Goal: Information Seeking & Learning: Learn about a topic

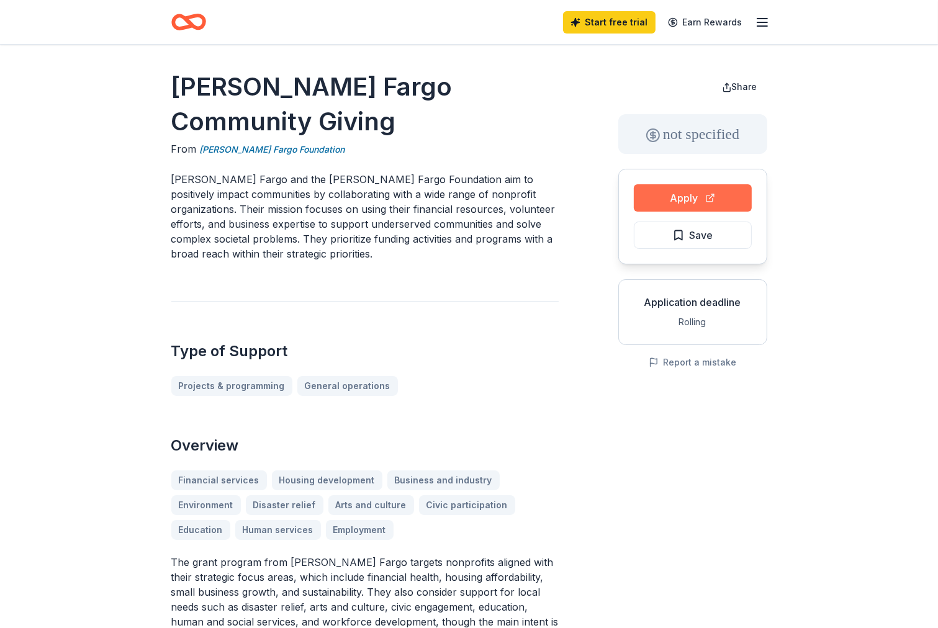
click at [683, 196] on button "Apply" at bounding box center [693, 197] width 118 height 27
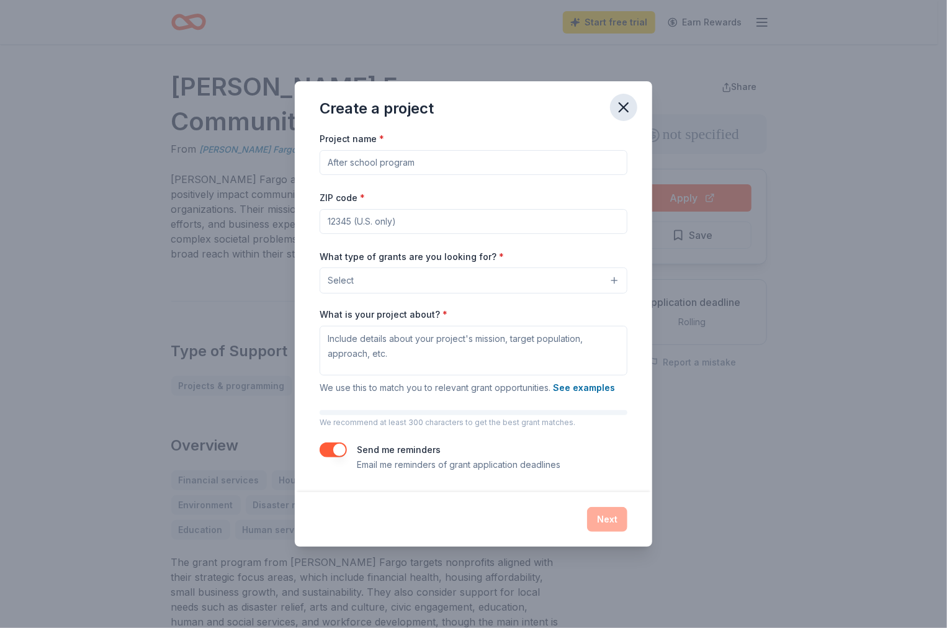
click at [623, 106] on icon "button" at bounding box center [623, 107] width 17 height 17
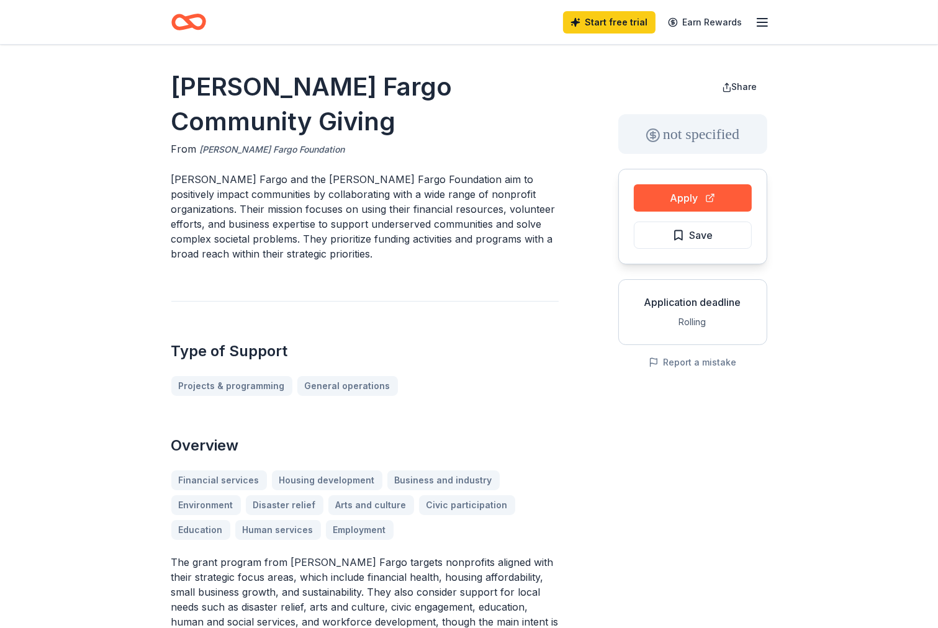
click at [263, 142] on link "[PERSON_NAME] Fargo Foundation" at bounding box center [272, 149] width 145 height 15
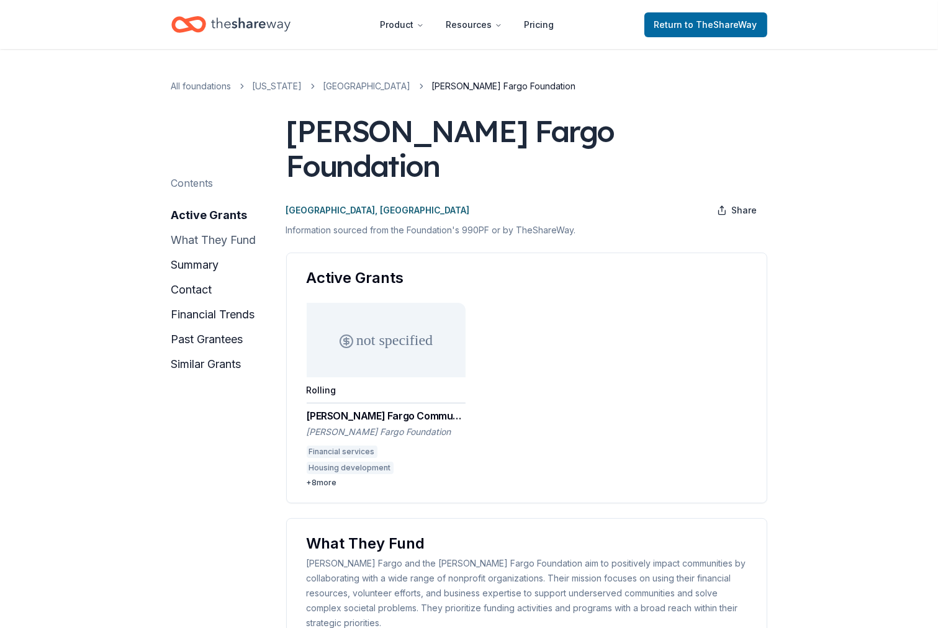
click at [235, 242] on button "what they fund" at bounding box center [213, 240] width 85 height 20
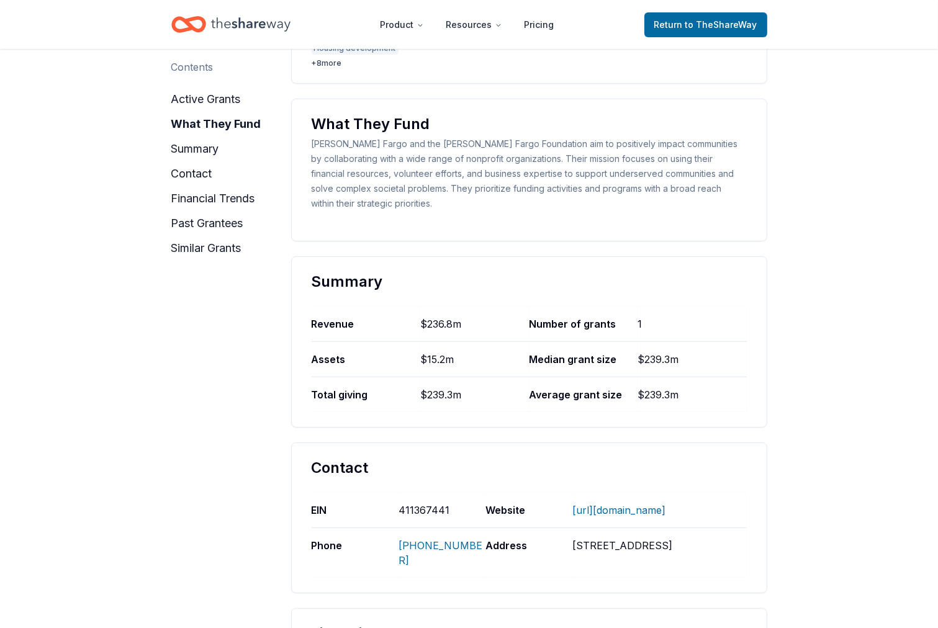
scroll to position [421, 0]
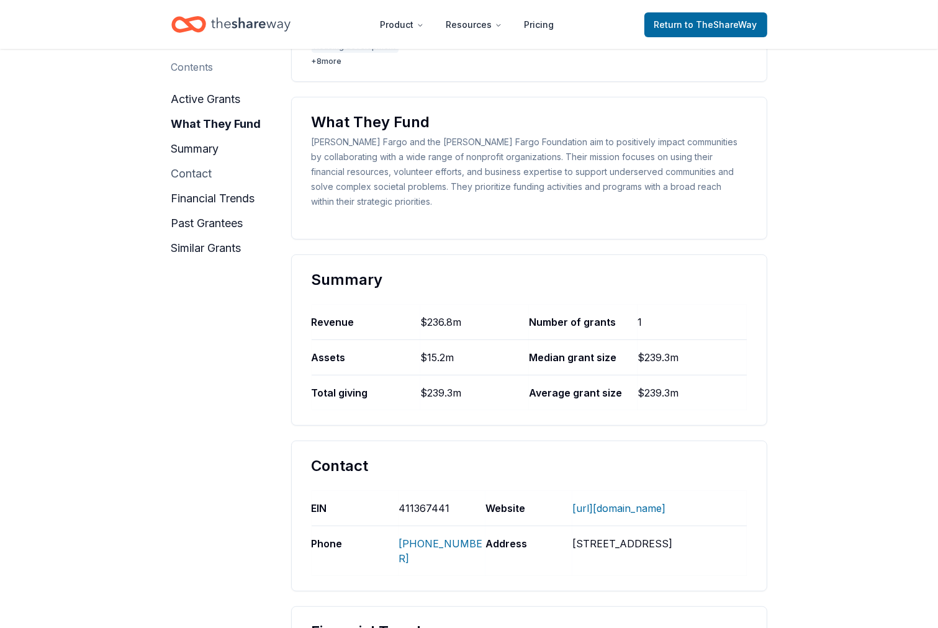
click at [199, 177] on button "contact" at bounding box center [191, 174] width 41 height 20
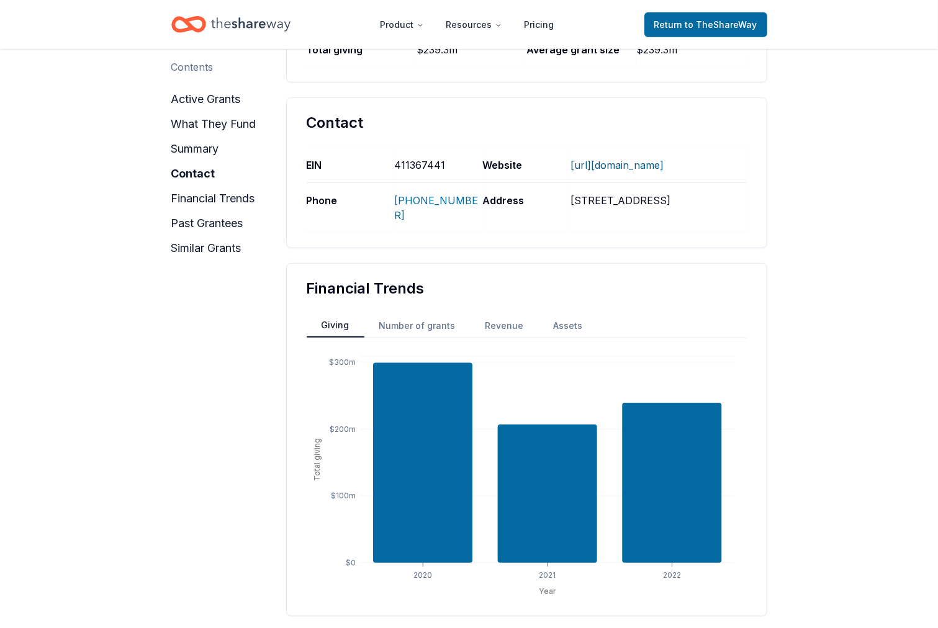
scroll to position [1090, 0]
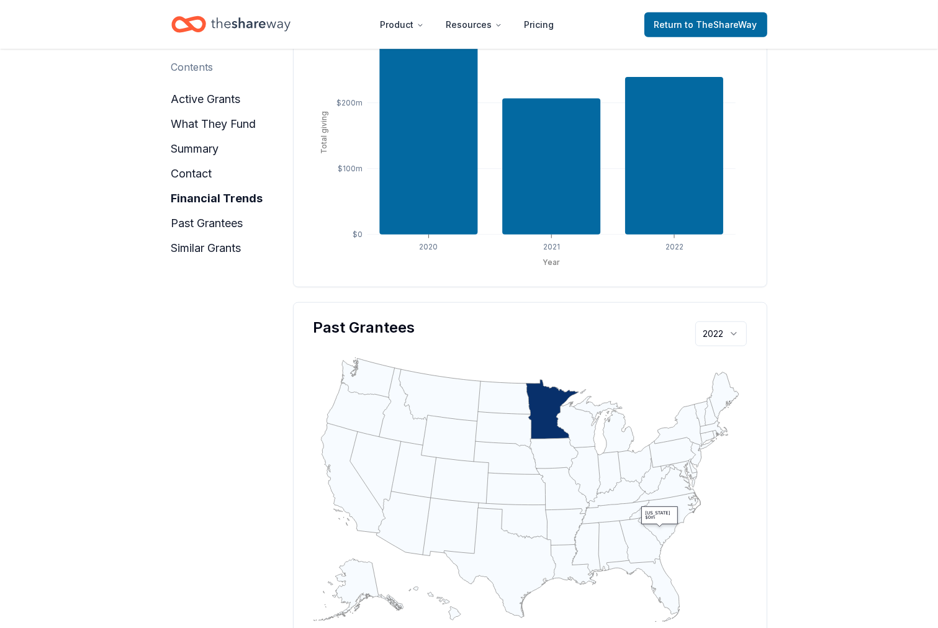
click at [669, 515] on icon "geo" at bounding box center [658, 530] width 41 height 31
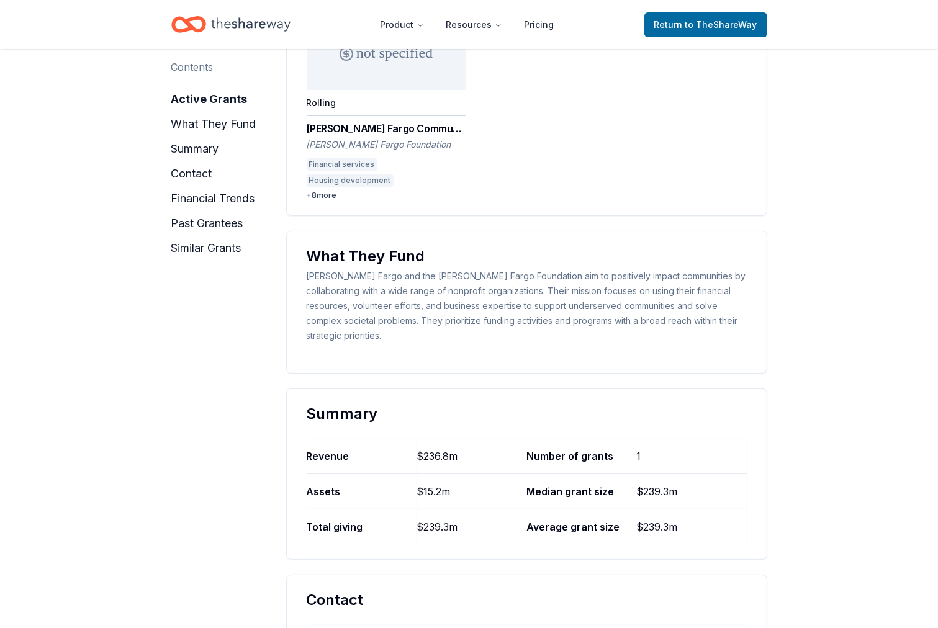
scroll to position [268, 0]
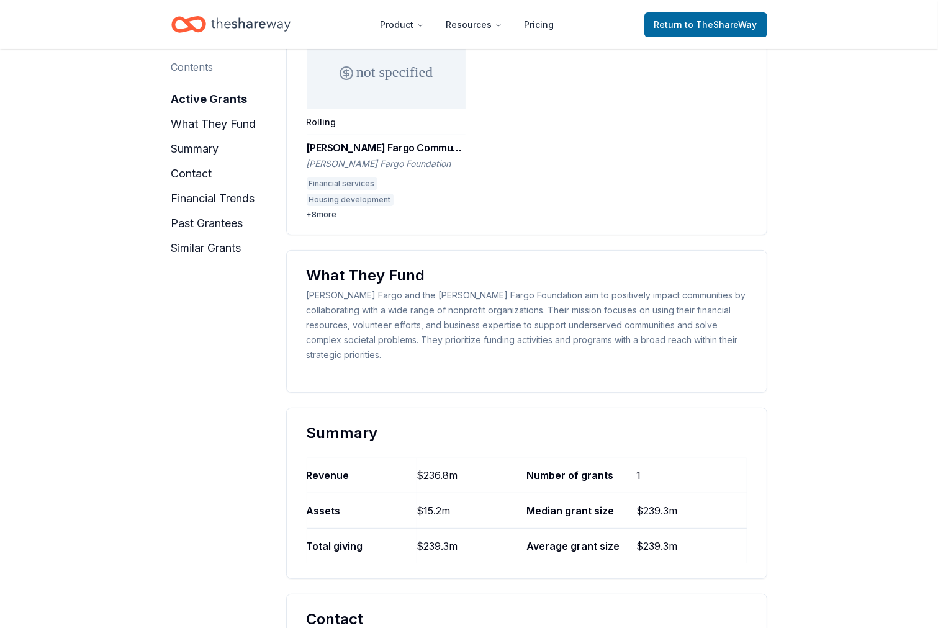
click at [335, 210] on div "+ 8 more" at bounding box center [386, 215] width 159 height 10
